Goal: Task Accomplishment & Management: Manage account settings

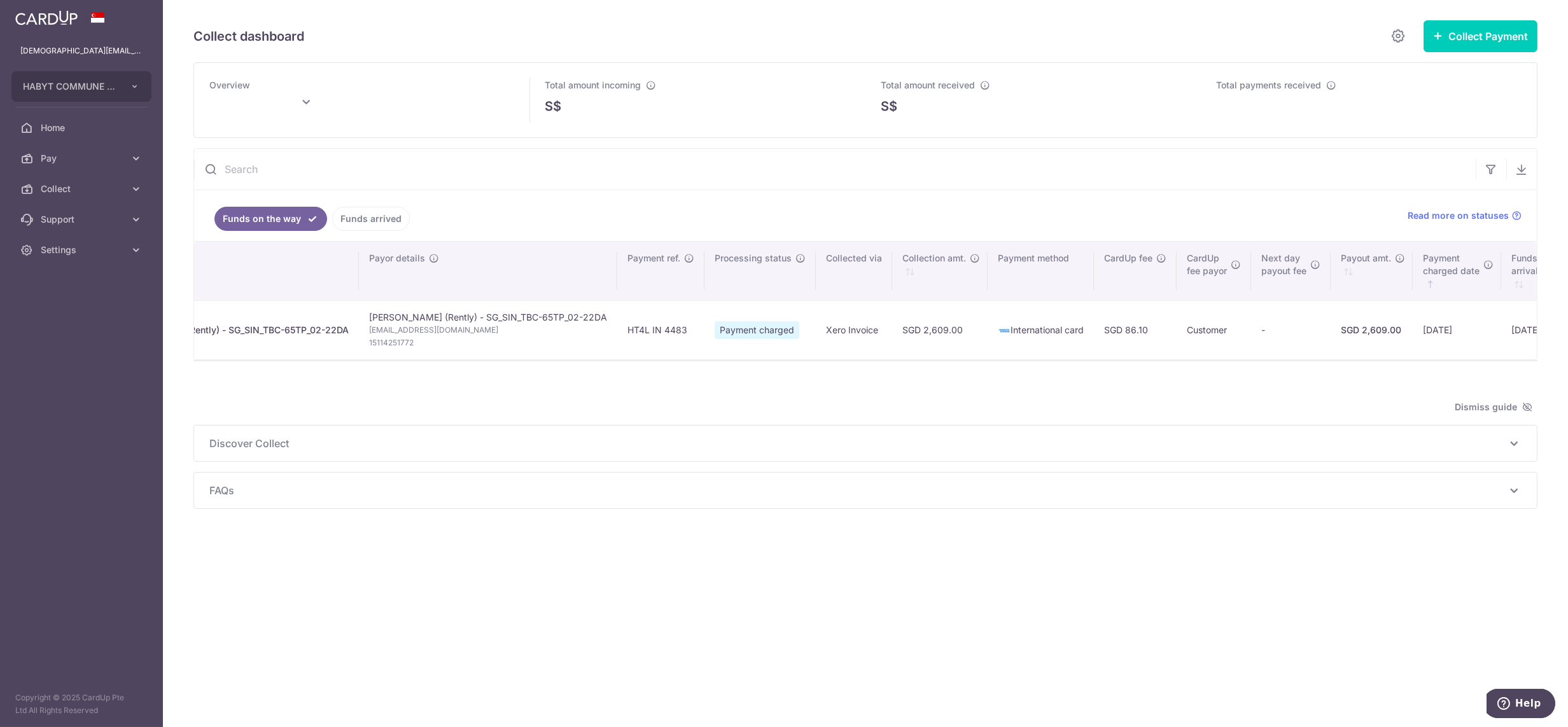
scroll to position [0, 68]
type input "October 2025"
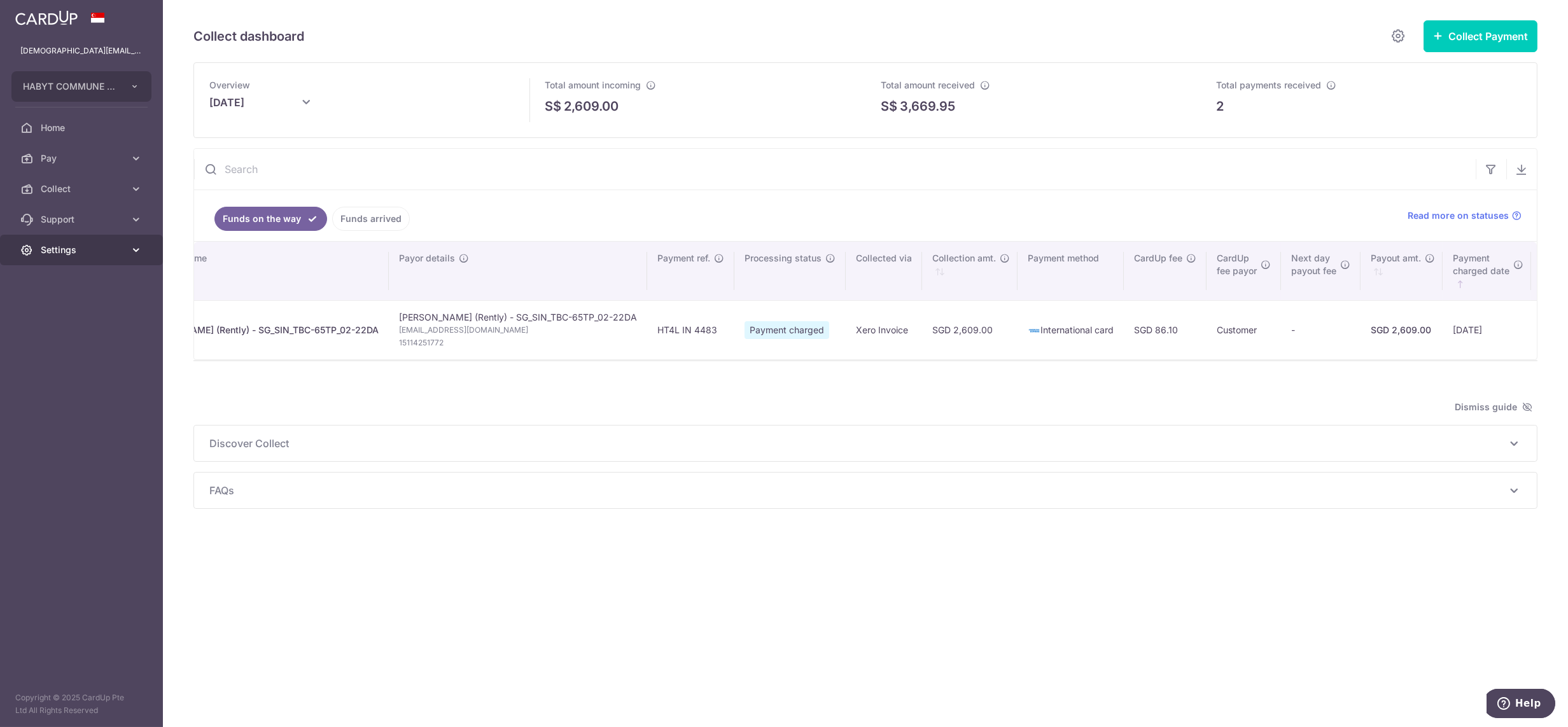
click at [60, 254] on span "Settings" at bounding box center [82, 250] width 84 height 13
click at [78, 313] on span "Logout" at bounding box center [82, 311] width 84 height 13
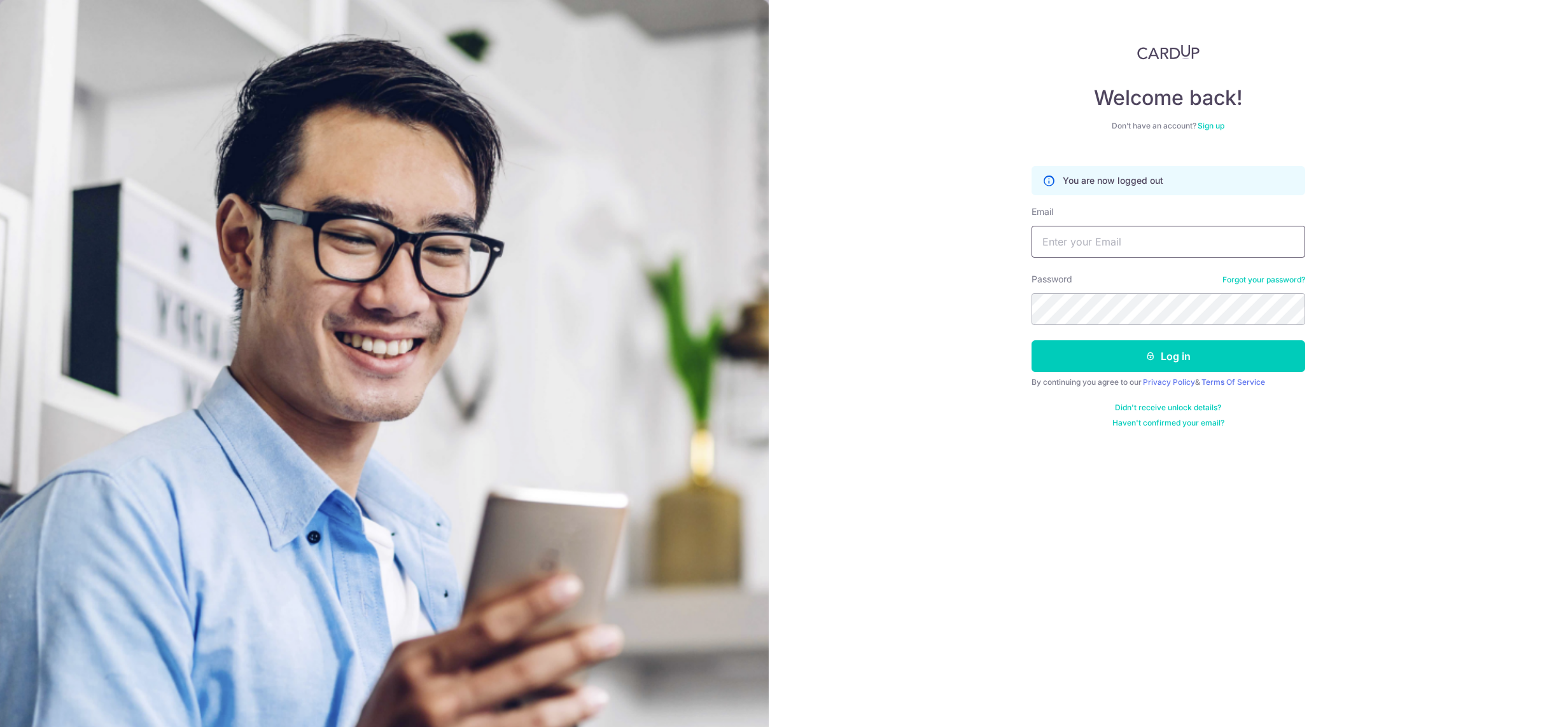
click at [1100, 238] on input "Email" at bounding box center [1168, 242] width 273 height 32
drag, startPoint x: 1128, startPoint y: 242, endPoint x: 1112, endPoint y: 237, distance: 16.8
click at [1112, 237] on input "[DEMOGRAPHIC_DATA][EMAIL_ADDRESS][DOMAIN_NAME]" at bounding box center [1168, 242] width 273 height 32
type input "[DEMOGRAPHIC_DATA][EMAIL_ADDRESS][DOMAIN_NAME]"
click at [1031, 341] on button "Log in" at bounding box center [1168, 356] width 273 height 32
